Goal: Task Accomplishment & Management: Manage account settings

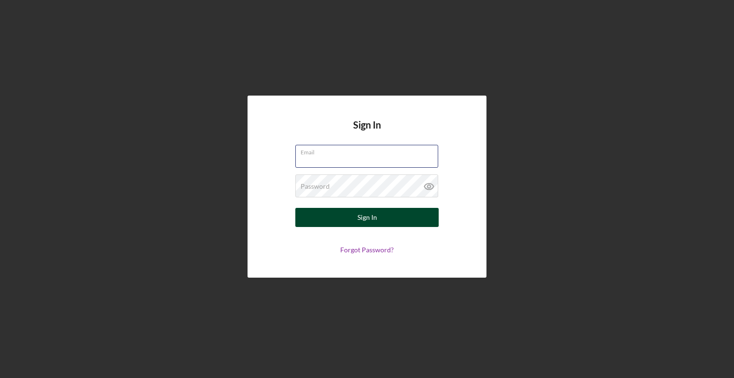
type input "[EMAIL_ADDRESS][DOMAIN_NAME]"
click at [367, 225] on div "Sign In" at bounding box center [368, 217] width 20 height 19
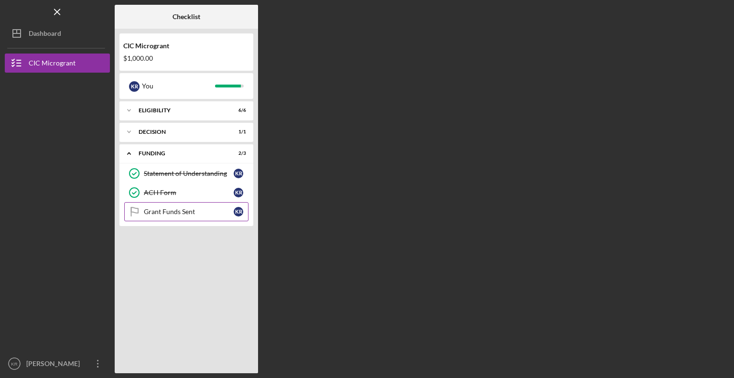
click at [193, 217] on link "Grant Funds Sent Grant Funds Sent K R" at bounding box center [186, 211] width 124 height 19
